Goal: Communication & Community: Connect with others

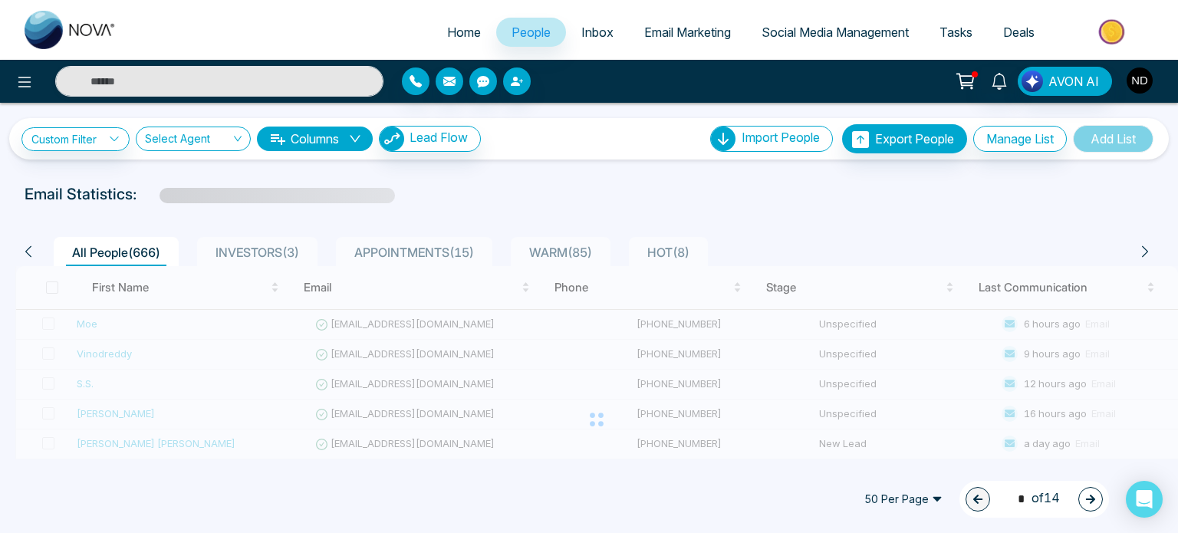
click at [1143, 75] on img "button" at bounding box center [1140, 80] width 26 height 26
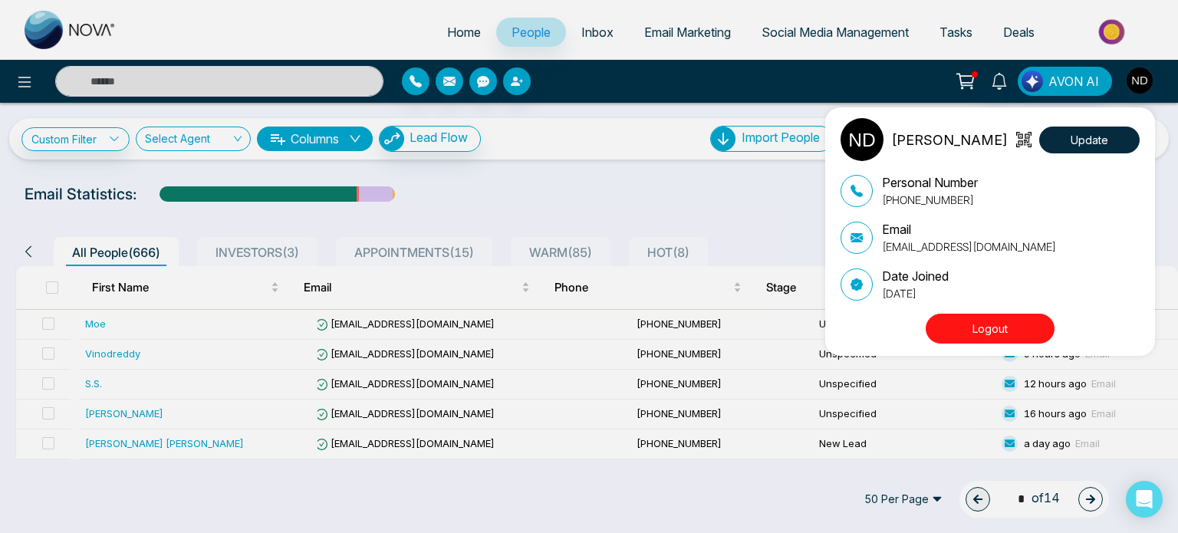
click at [991, 330] on button "Logout" at bounding box center [990, 329] width 129 height 30
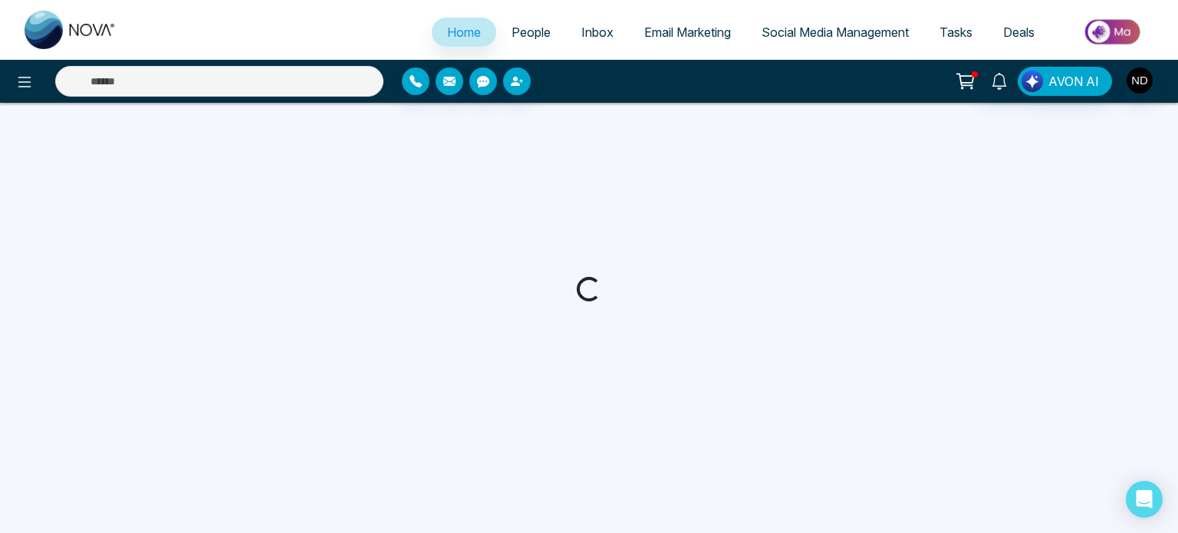
select select "*"
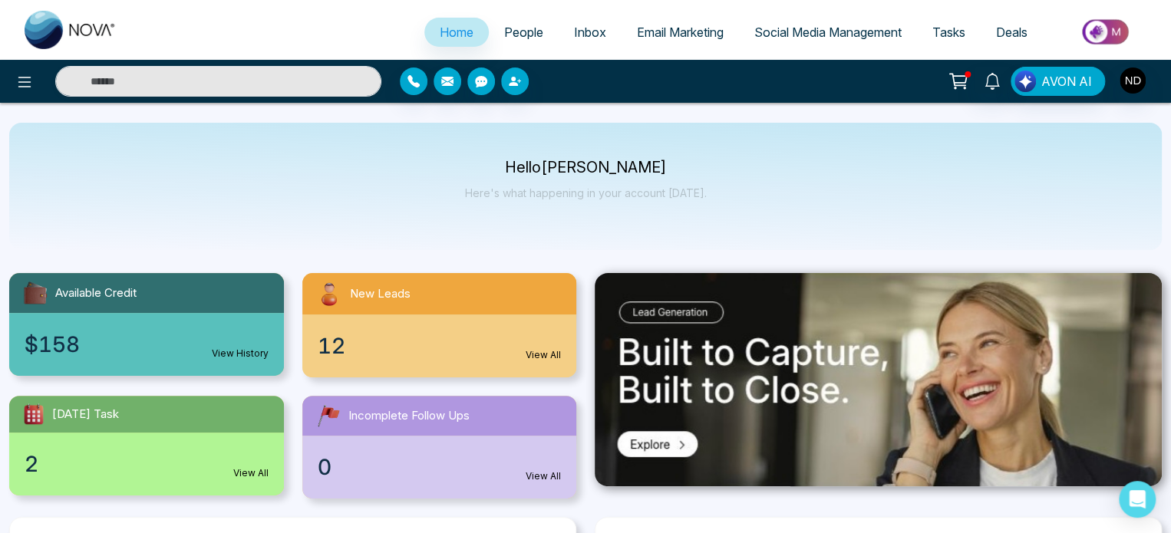
click at [140, 447] on div "2 View All" at bounding box center [146, 464] width 275 height 63
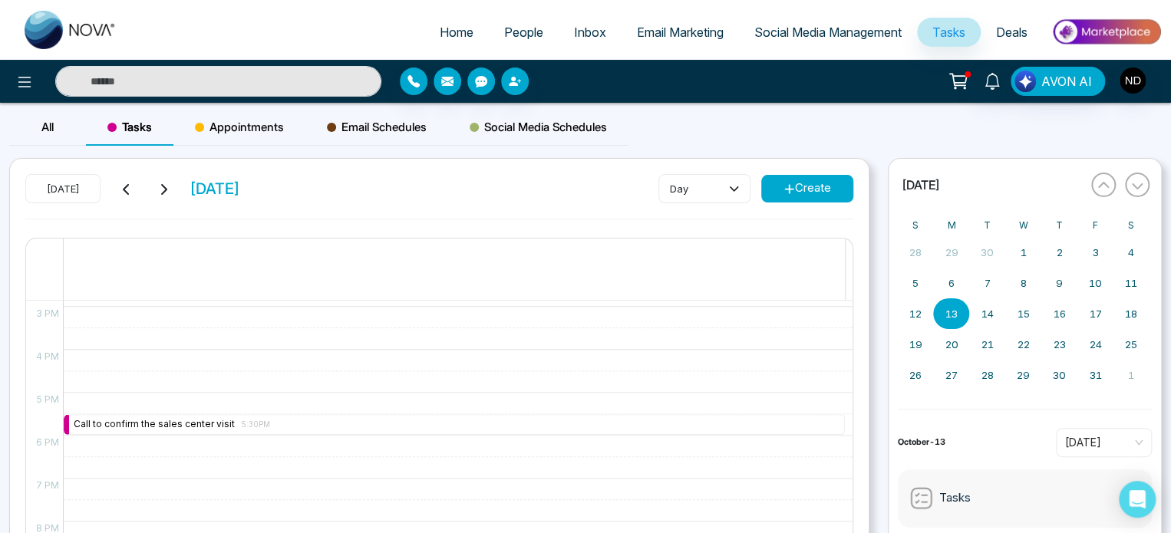
scroll to position [639, 0]
click at [838, 136] on div "All Tasks Appointments Email Schedules Social Media Schedules" at bounding box center [585, 133] width 1171 height 49
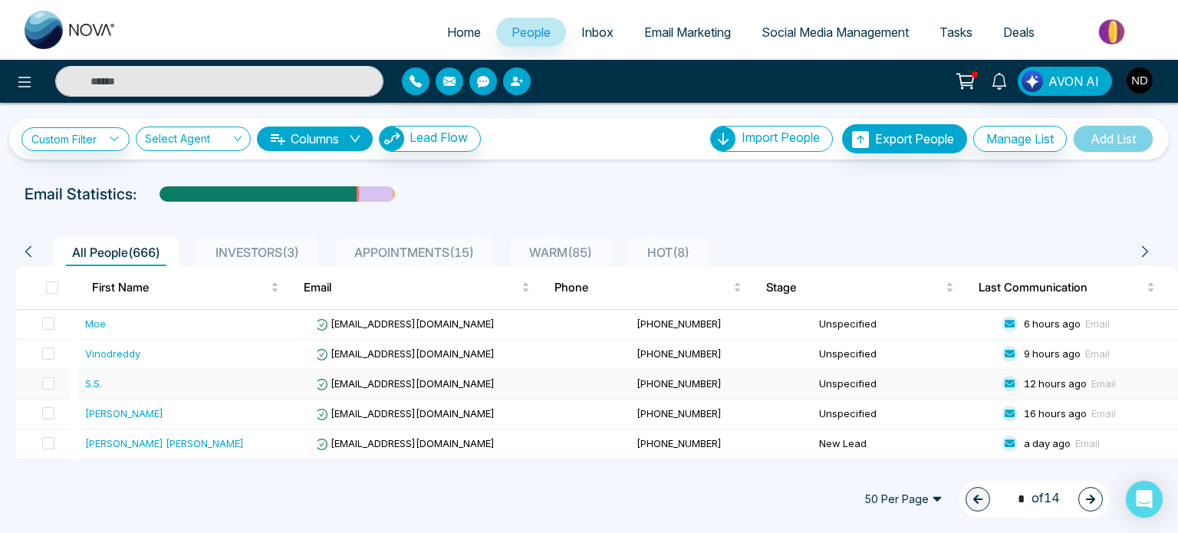
click at [116, 379] on div "S.S." at bounding box center [198, 383] width 226 height 15
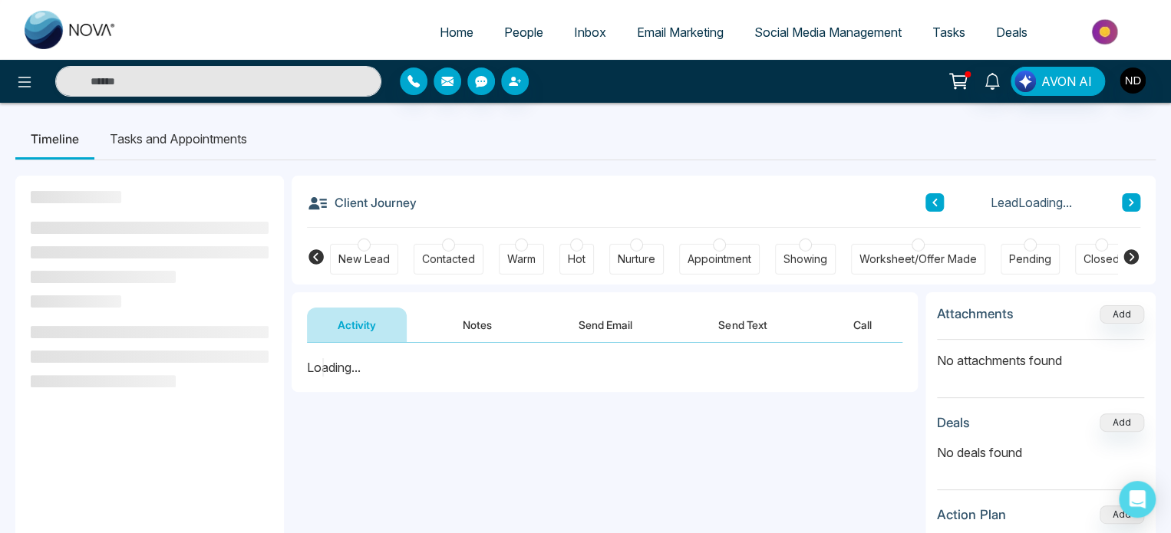
click at [476, 324] on button "Notes" at bounding box center [477, 325] width 91 height 35
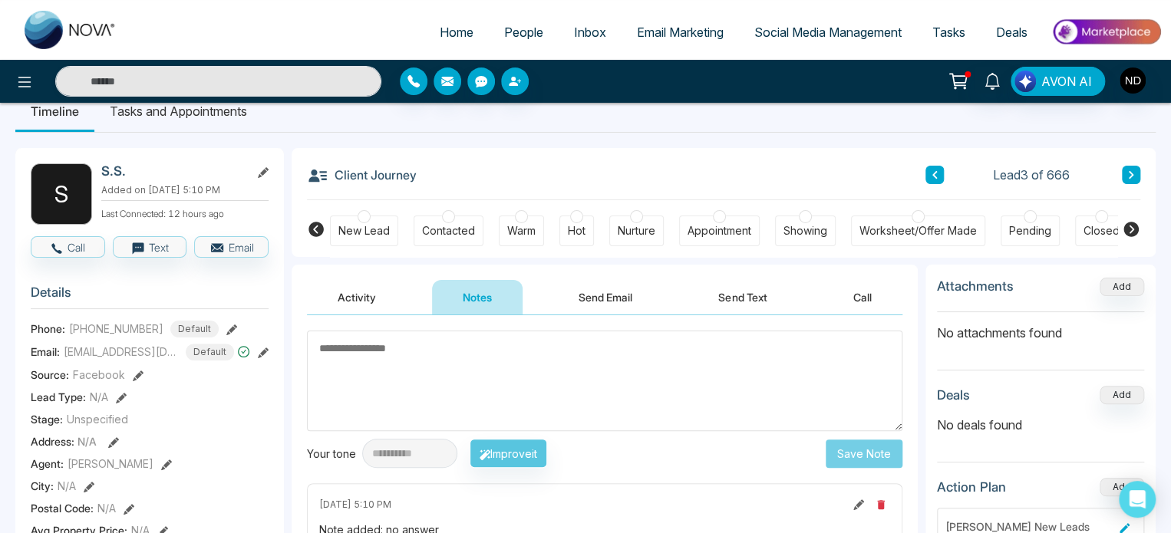
scroll to position [25, 0]
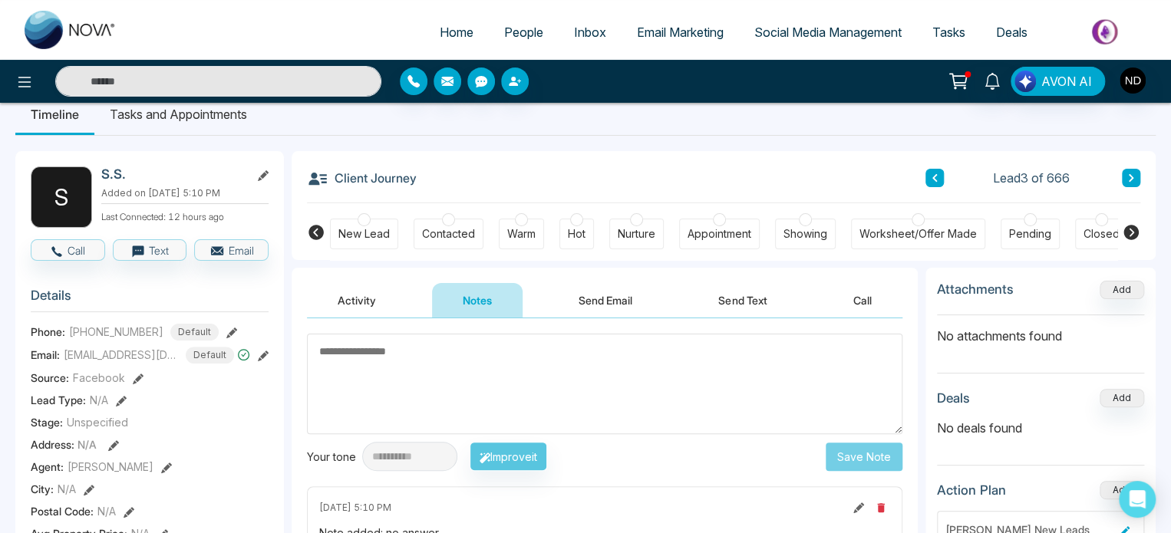
click at [938, 179] on button at bounding box center [934, 178] width 18 height 18
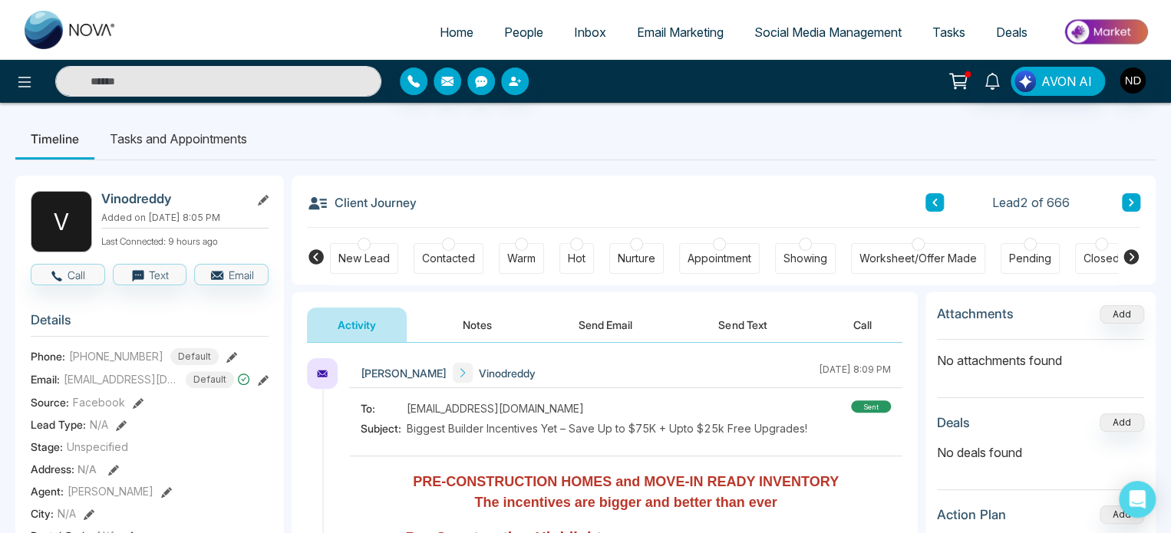
click at [938, 179] on div "Client Journey Lead 2 of 666" at bounding box center [723, 202] width 833 height 52
click at [934, 202] on icon at bounding box center [934, 202] width 8 height 9
click at [320, 82] on input "text" at bounding box center [218, 81] width 326 height 31
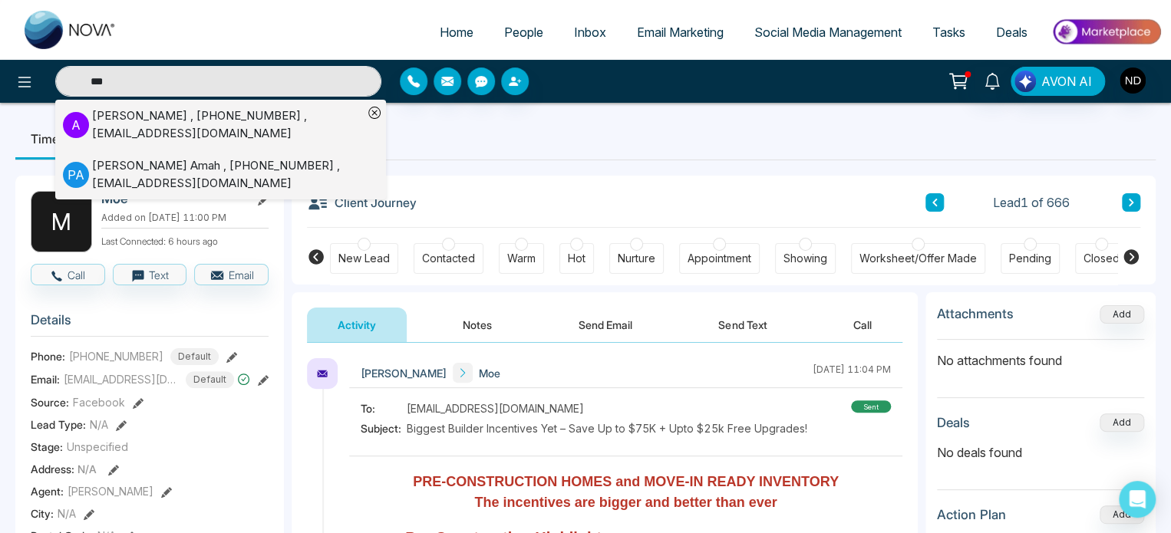
type input "***"
click at [169, 118] on div "Amandeep Singh , +16476387557 , Sekhonamandeep79@gmail.com" at bounding box center [227, 124] width 271 height 35
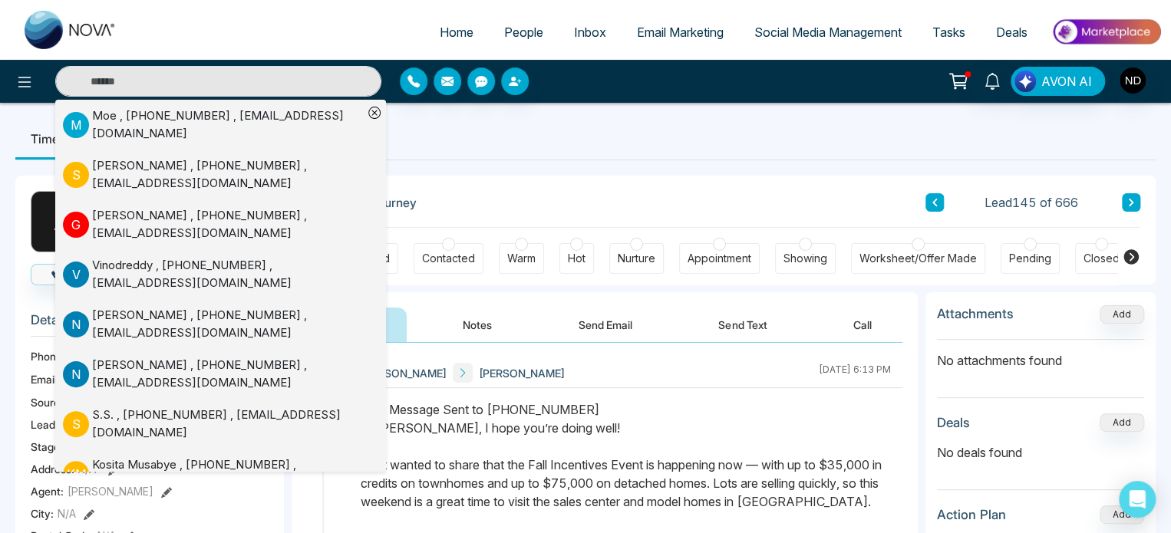
click at [373, 110] on icon at bounding box center [374, 112] width 5 height 5
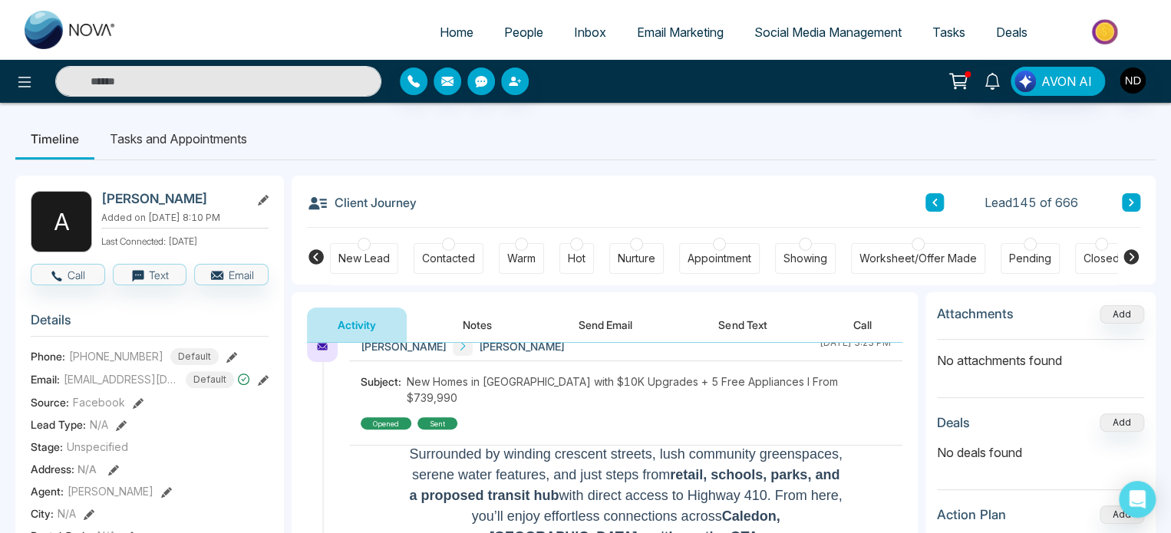
scroll to position [571, 0]
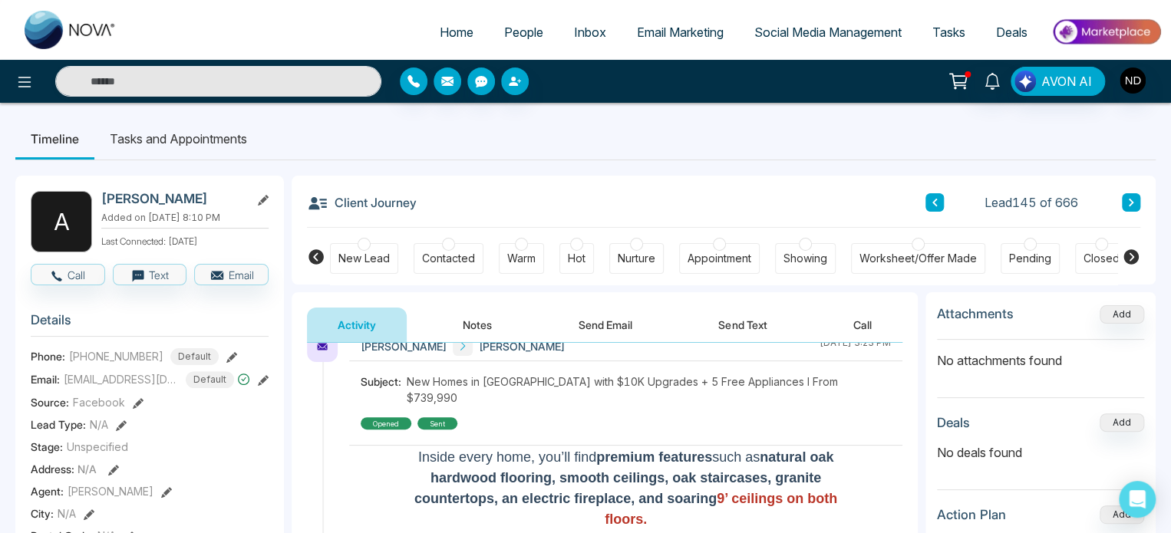
click at [482, 328] on button "Notes" at bounding box center [477, 325] width 91 height 35
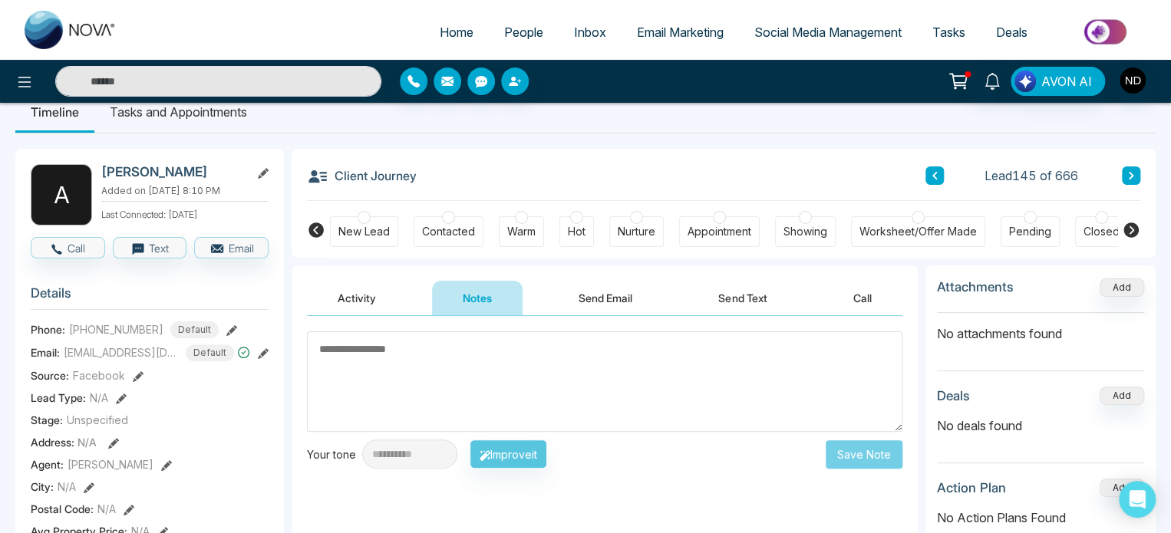
scroll to position [7, 0]
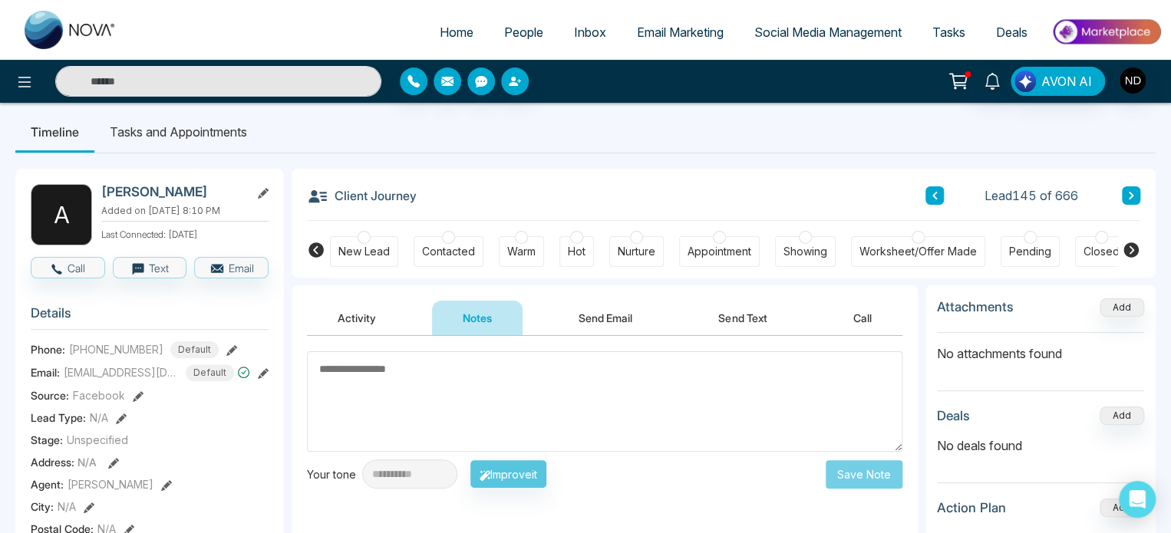
click at [738, 321] on button "Send Text" at bounding box center [742, 318] width 110 height 35
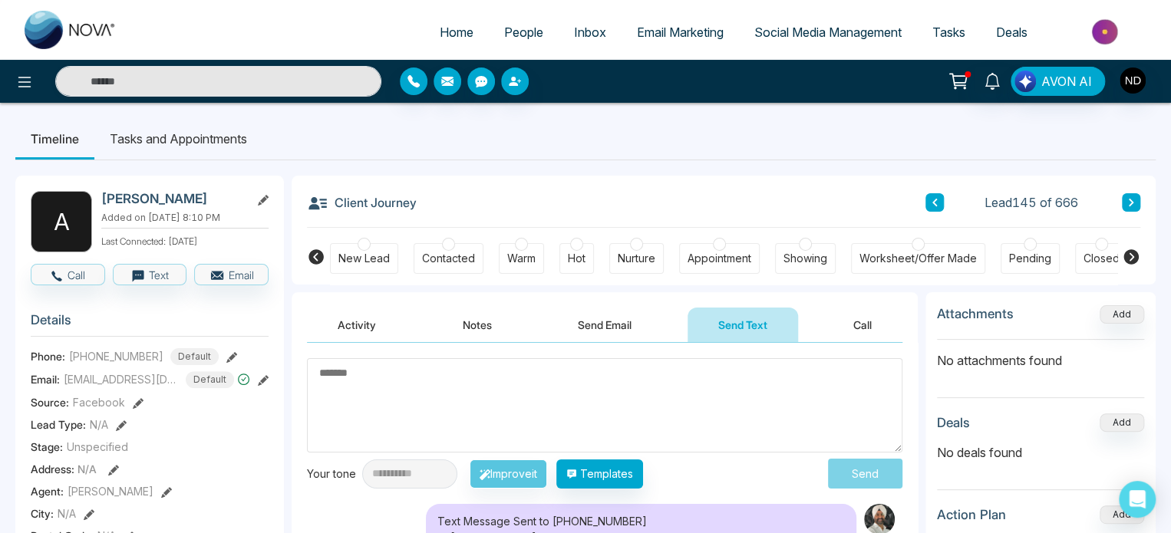
click at [1130, 260] on icon at bounding box center [1130, 257] width 18 height 18
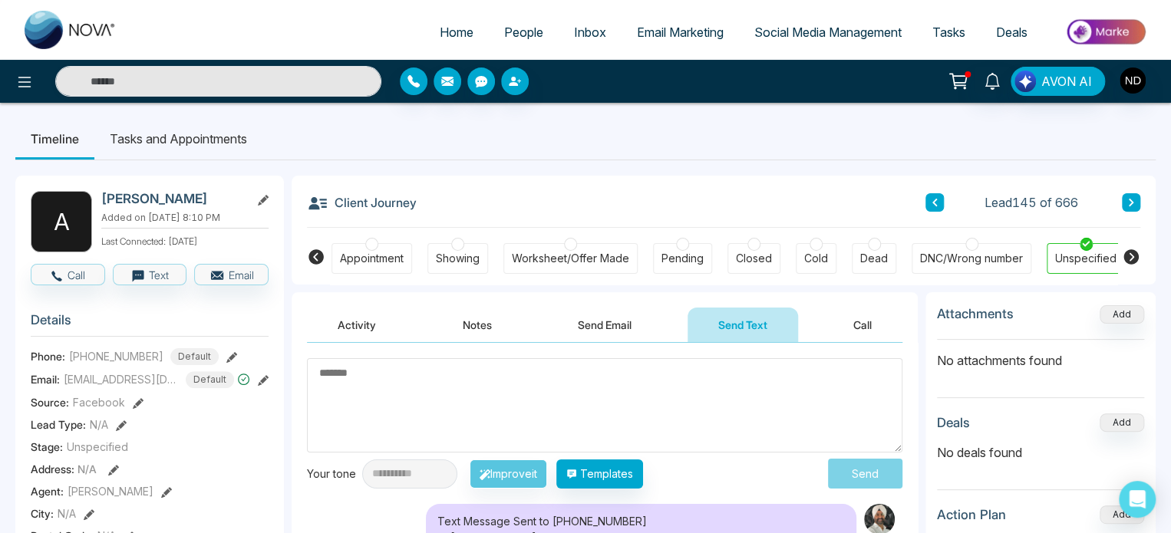
scroll to position [0, 350]
click at [316, 254] on icon at bounding box center [316, 257] width 18 height 18
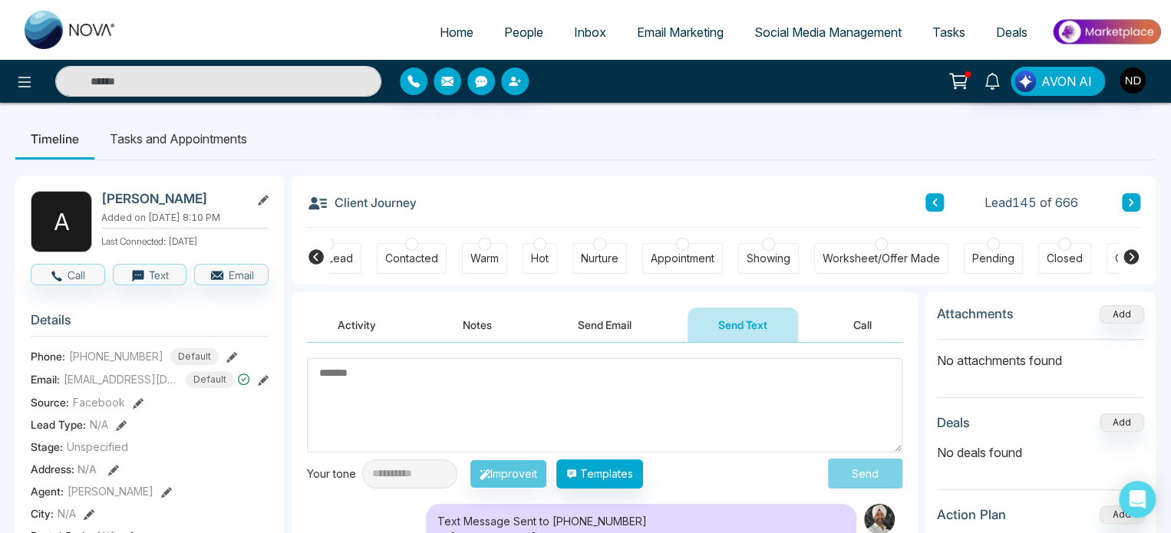
scroll to position [0, 0]
click at [258, 92] on input "text" at bounding box center [218, 81] width 326 height 31
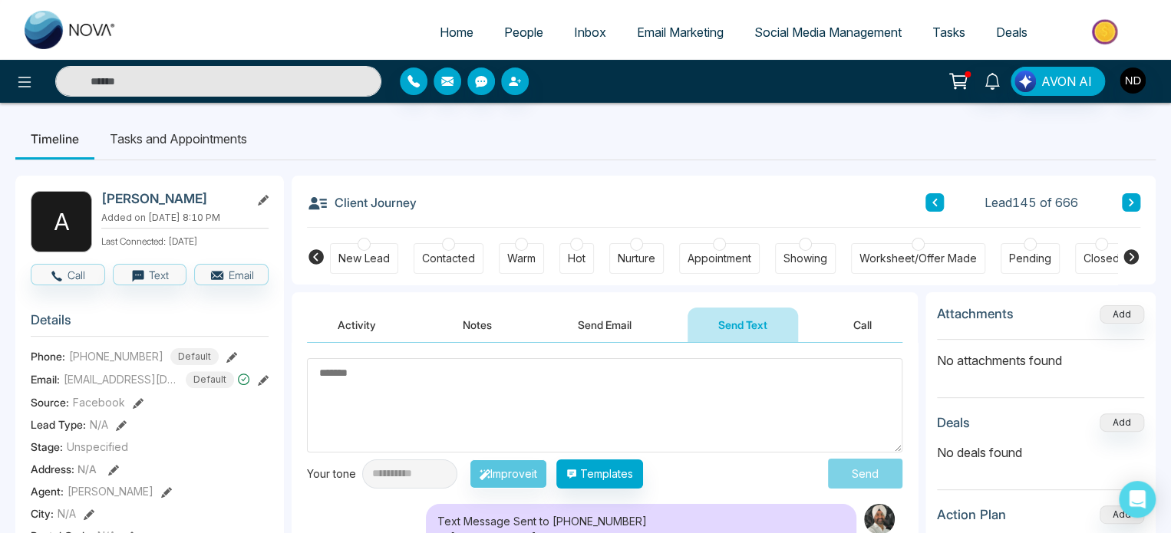
type input "*"
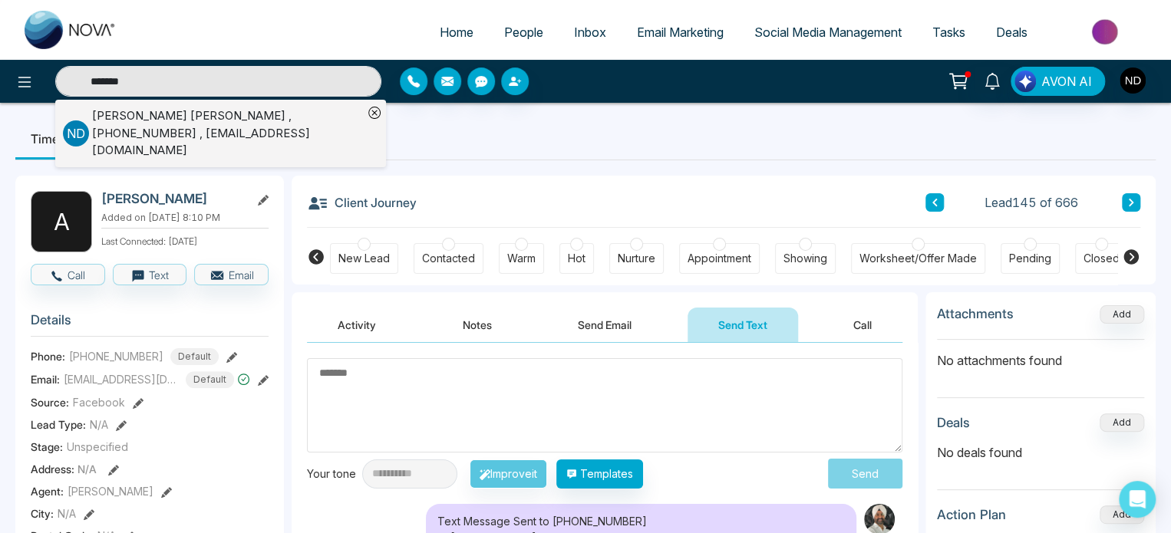
type input "*******"
click at [201, 127] on div "Navdeep Dhillon , +14166275075 , ivardhillon@gmail.com" at bounding box center [227, 133] width 271 height 52
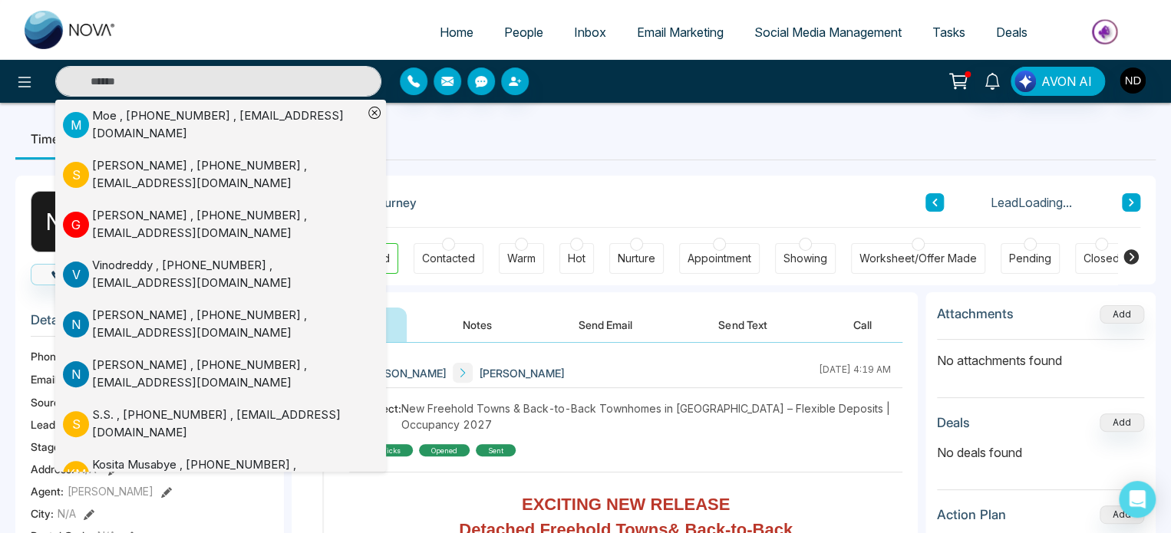
click at [739, 323] on button "Send Text" at bounding box center [742, 325] width 110 height 35
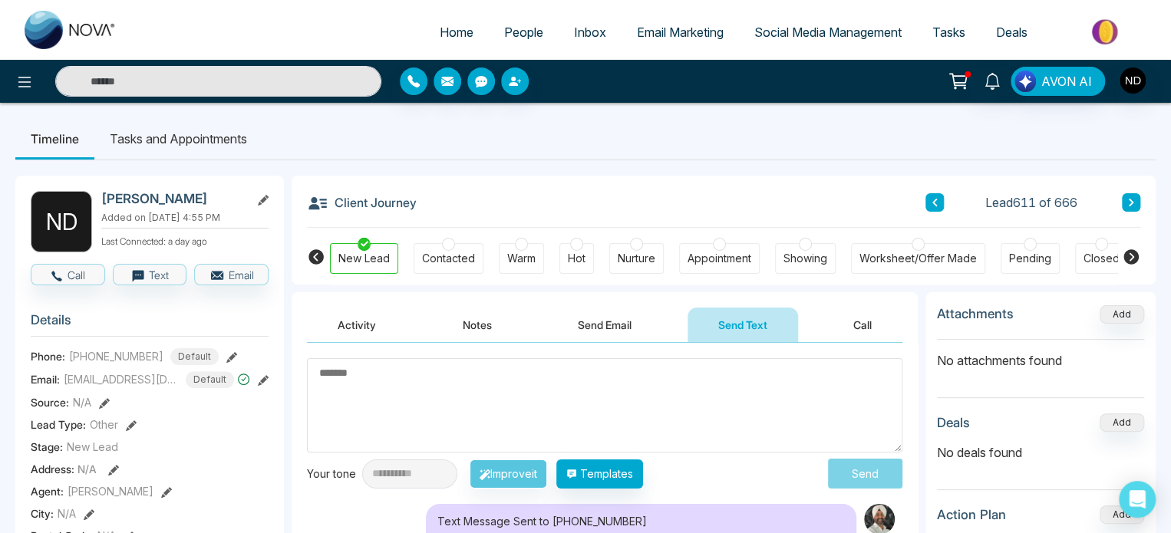
click at [635, 410] on textarea at bounding box center [604, 405] width 595 height 94
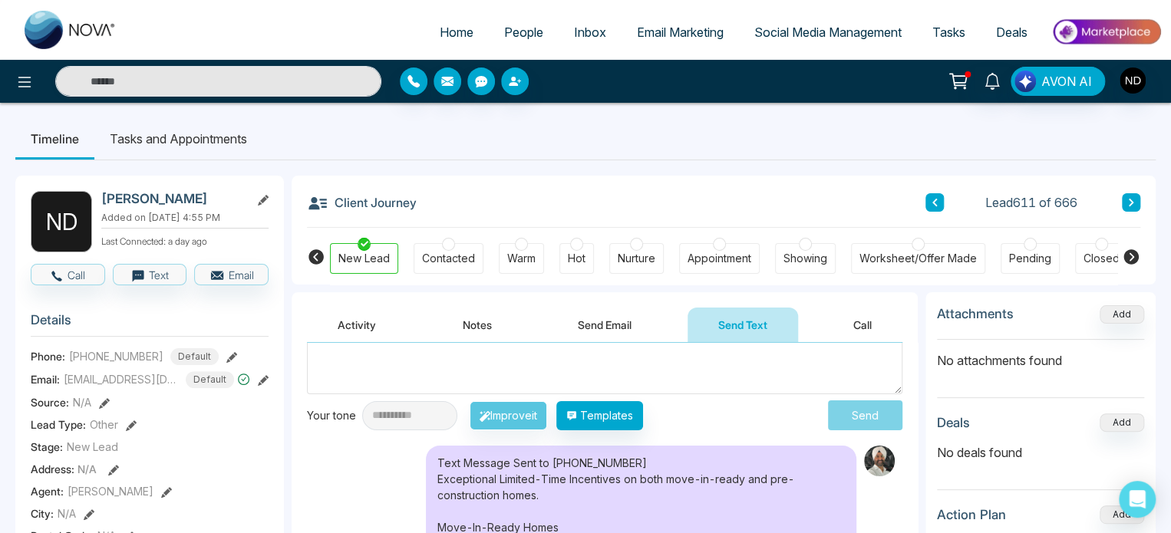
scroll to position [18, 0]
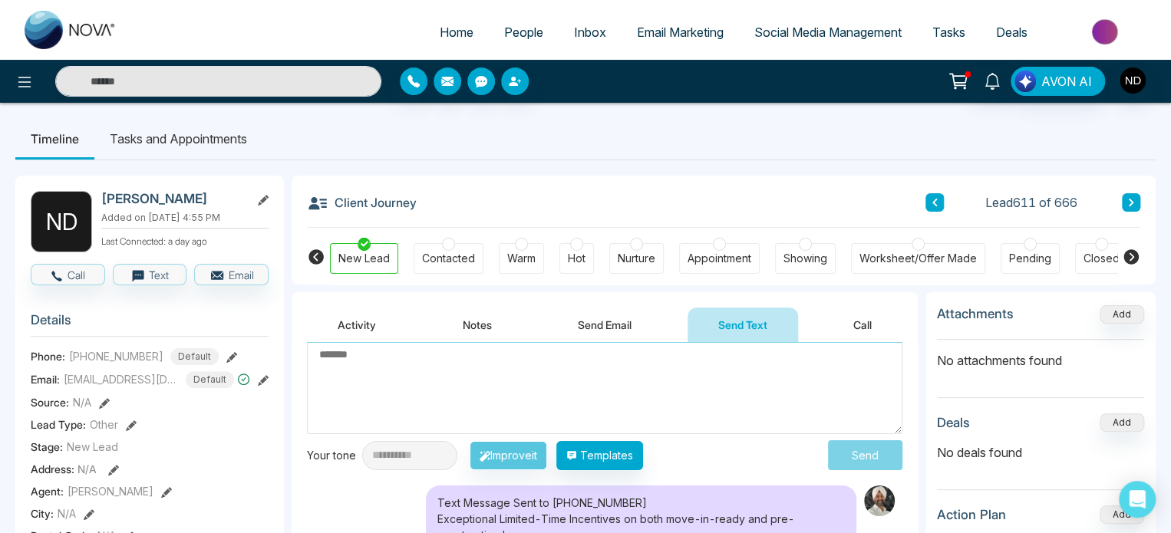
click at [573, 381] on textarea at bounding box center [604, 387] width 595 height 94
click at [581, 384] on textarea at bounding box center [604, 387] width 595 height 94
click at [486, 383] on textarea at bounding box center [604, 387] width 595 height 94
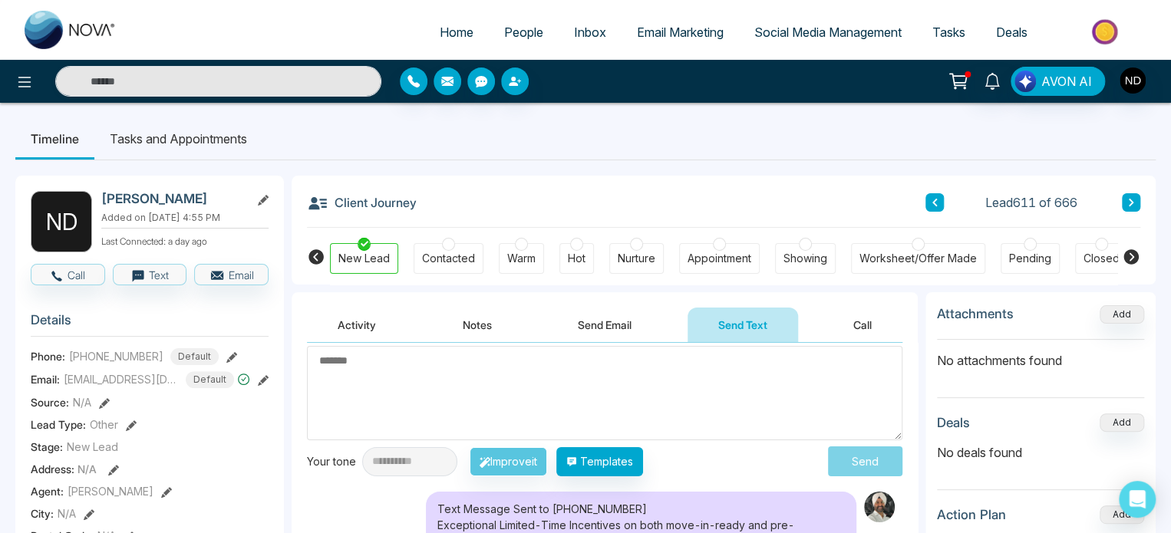
scroll to position [0, 0]
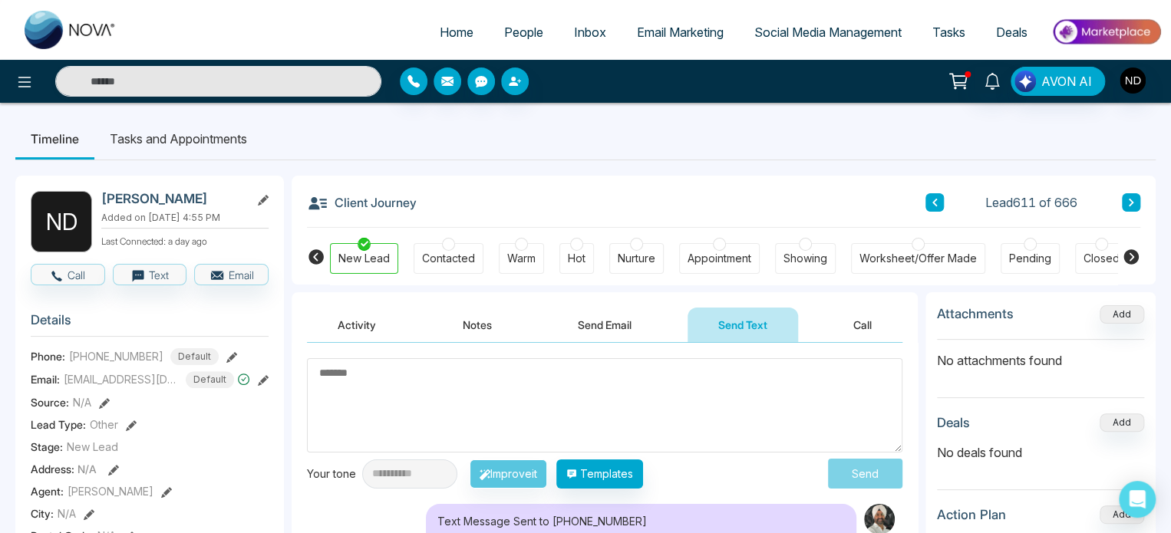
click at [270, 87] on input "text" at bounding box center [218, 81] width 326 height 31
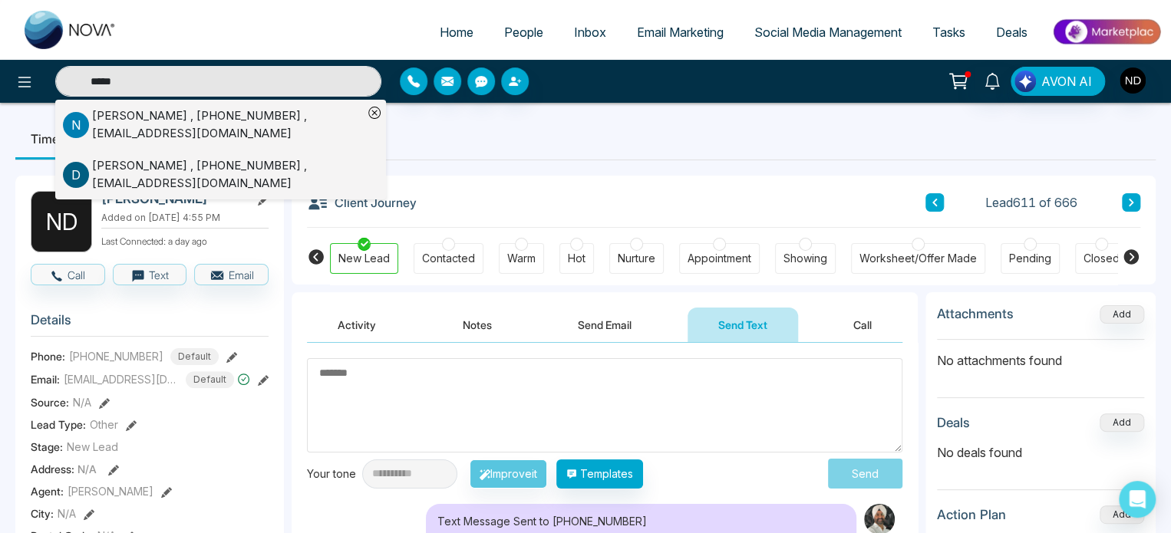
type input "*****"
click at [194, 117] on div "Nigel Edokpolo , +16476568790 , nigeledokpolo@gmail.com" at bounding box center [227, 124] width 271 height 35
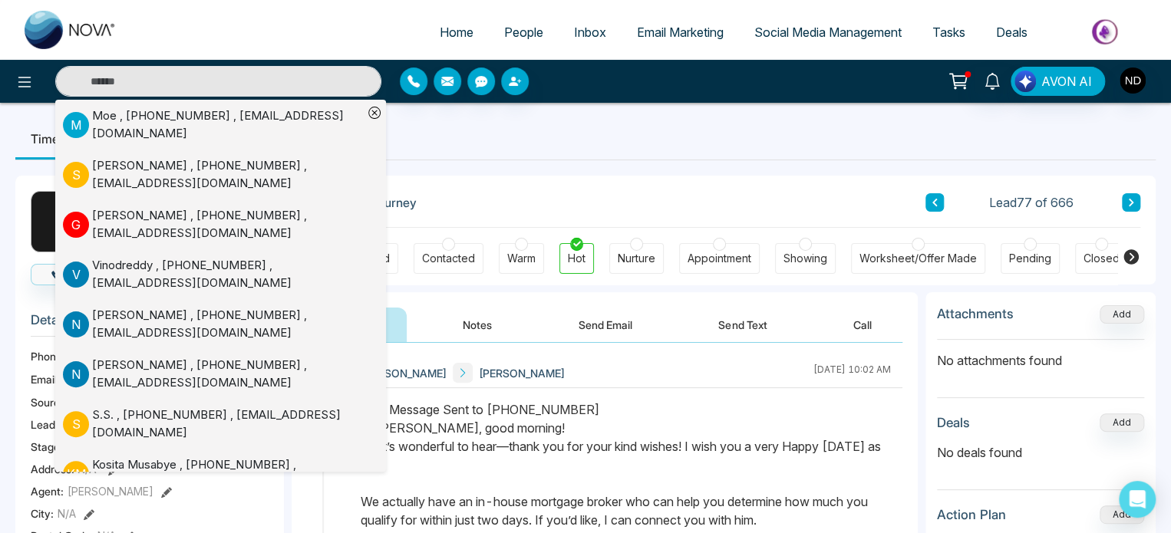
click at [690, 435] on div "Text Message Sent to +16476568790 Hi Nigel, good morning! That’s wonderful to h…" at bounding box center [626, 492] width 530 height 184
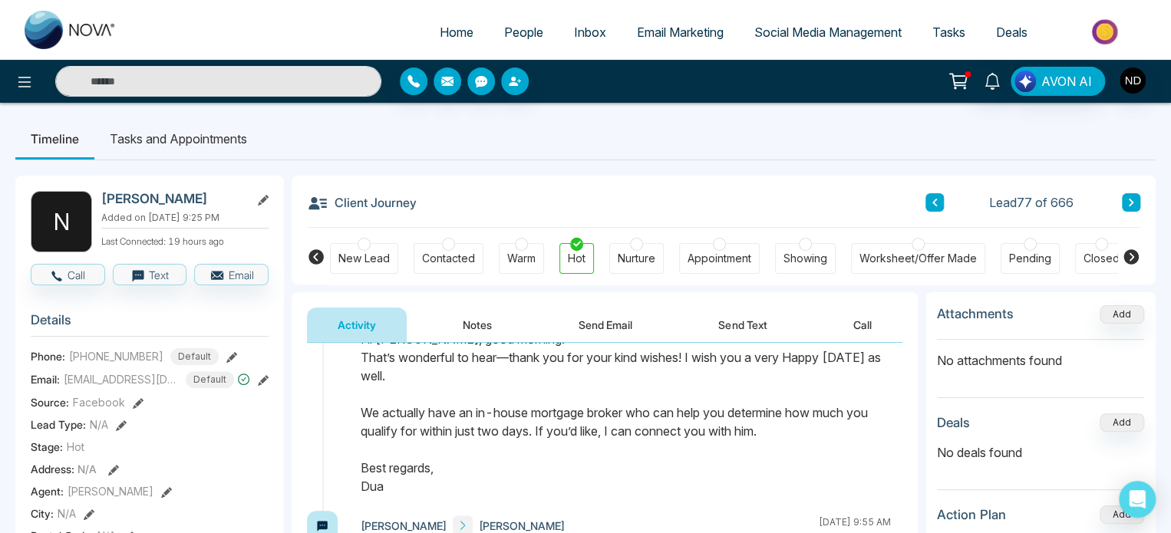
scroll to position [91, 0]
click at [222, 74] on input "text" at bounding box center [218, 81] width 326 height 31
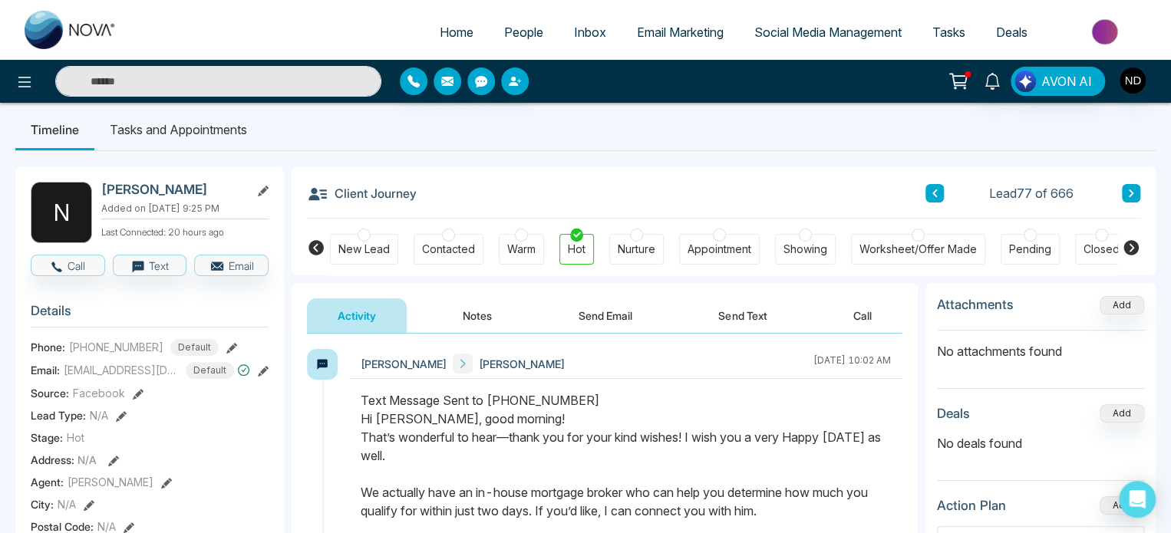
scroll to position [0, 0]
